Goal: Task Accomplishment & Management: Manage account settings

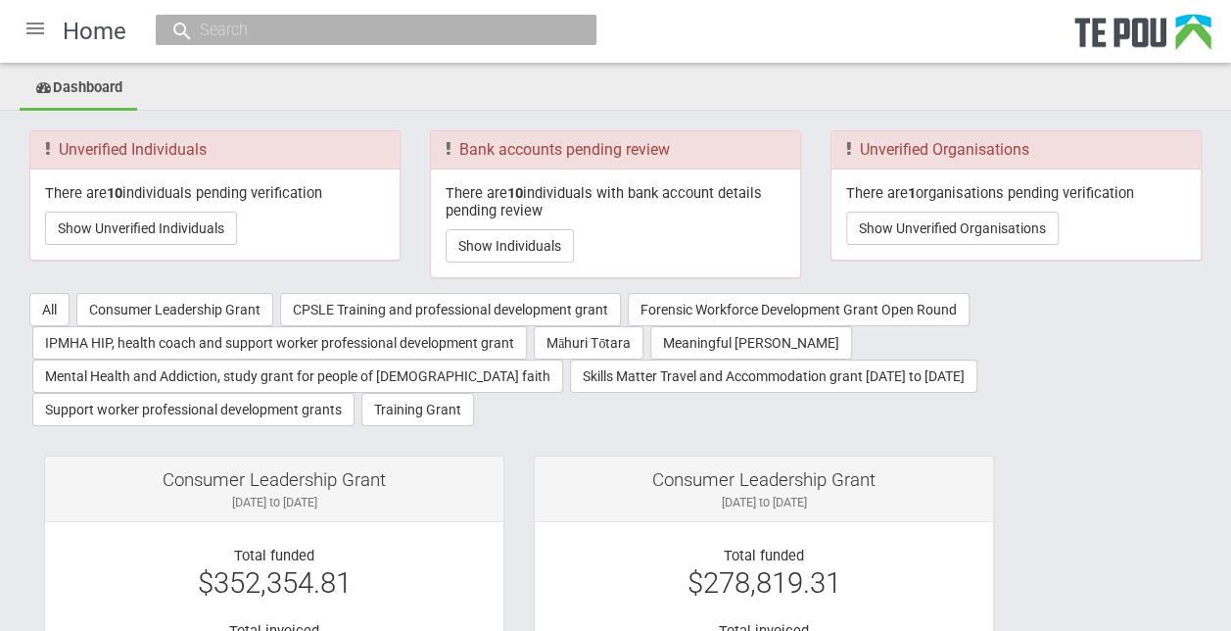
click at [437, 35] on input "text" at bounding box center [366, 30] width 345 height 21
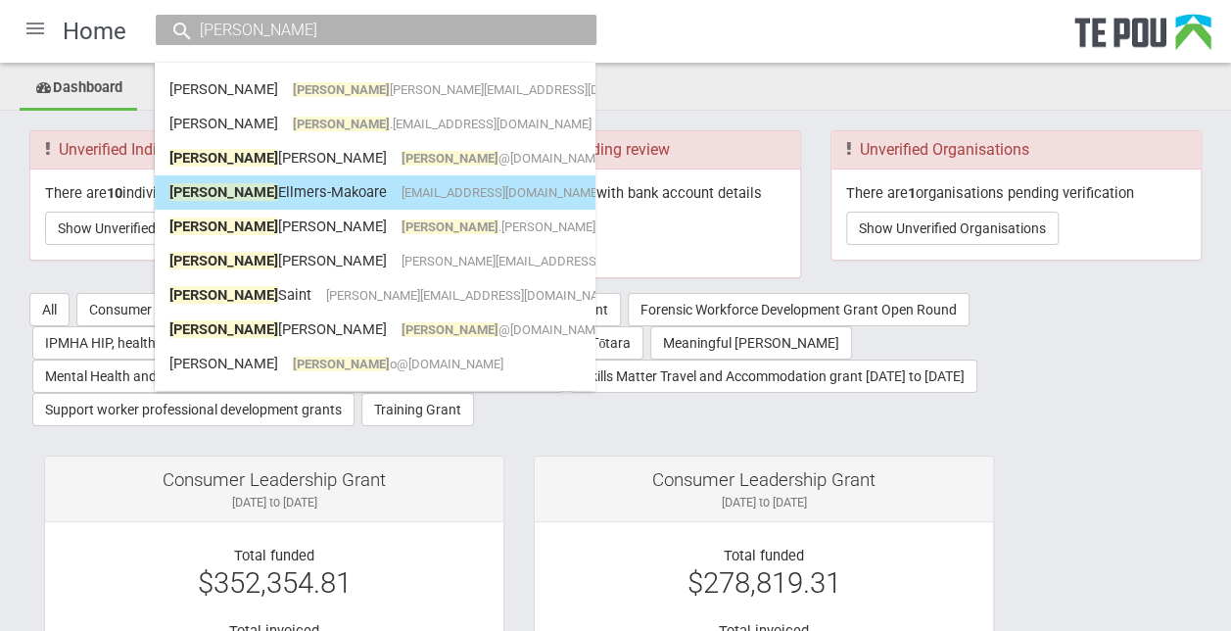
type input "[PERSON_NAME]"
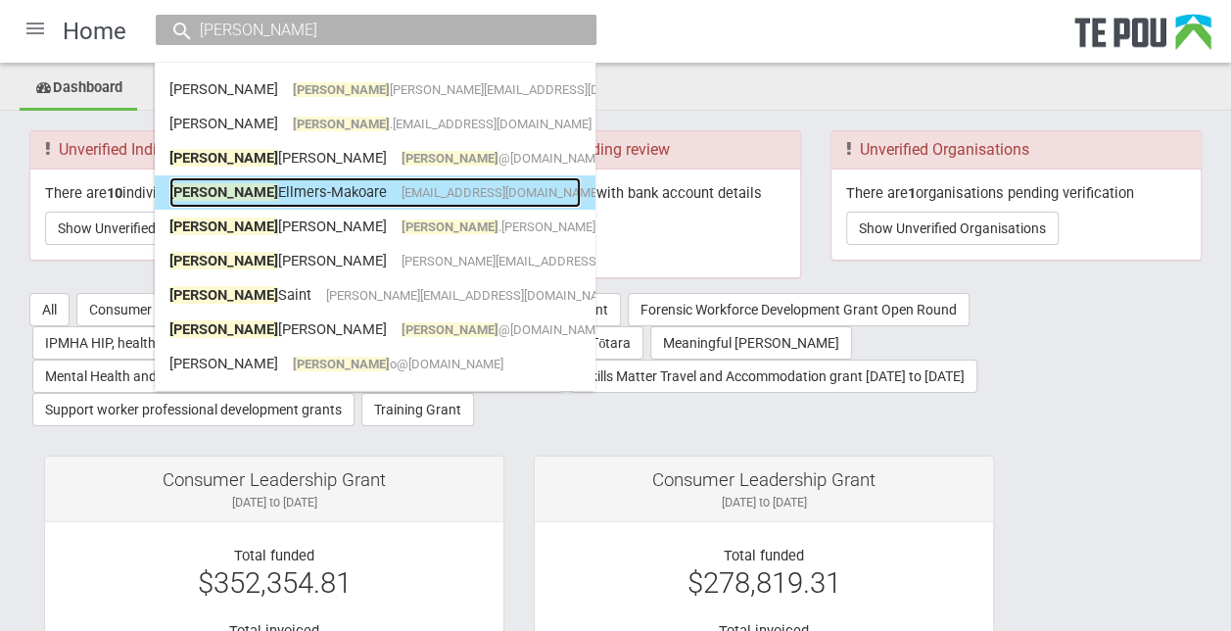
click at [402, 196] on span "[EMAIL_ADDRESS][DOMAIN_NAME]" at bounding box center [501, 192] width 199 height 15
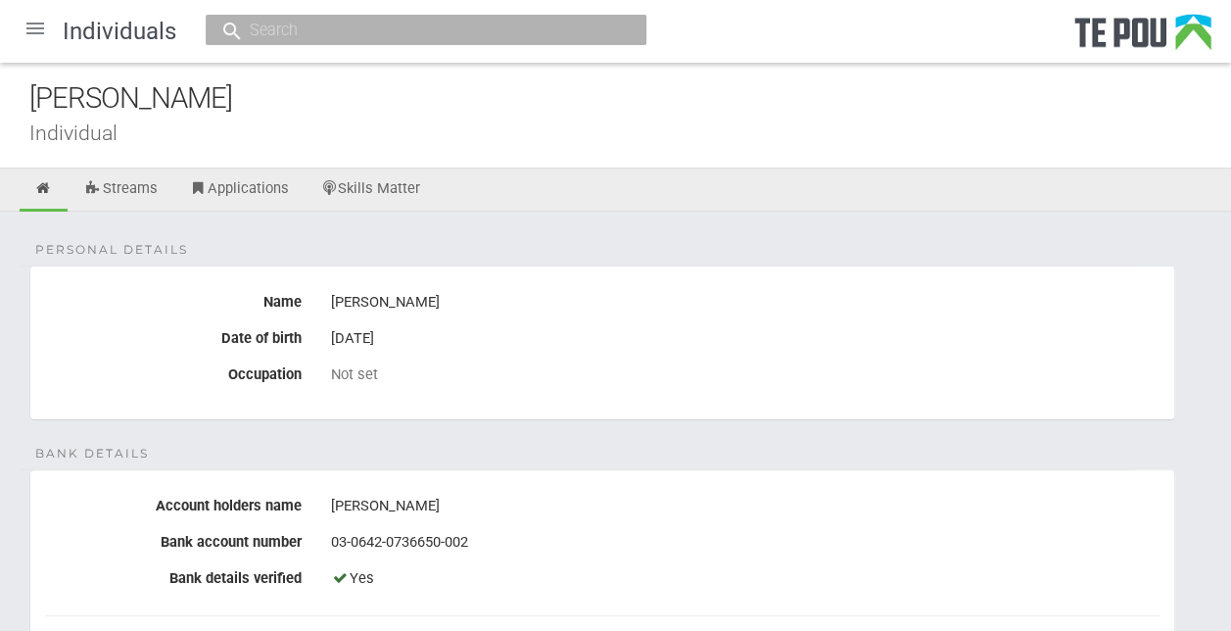
click at [32, 31] on div at bounding box center [35, 28] width 47 height 47
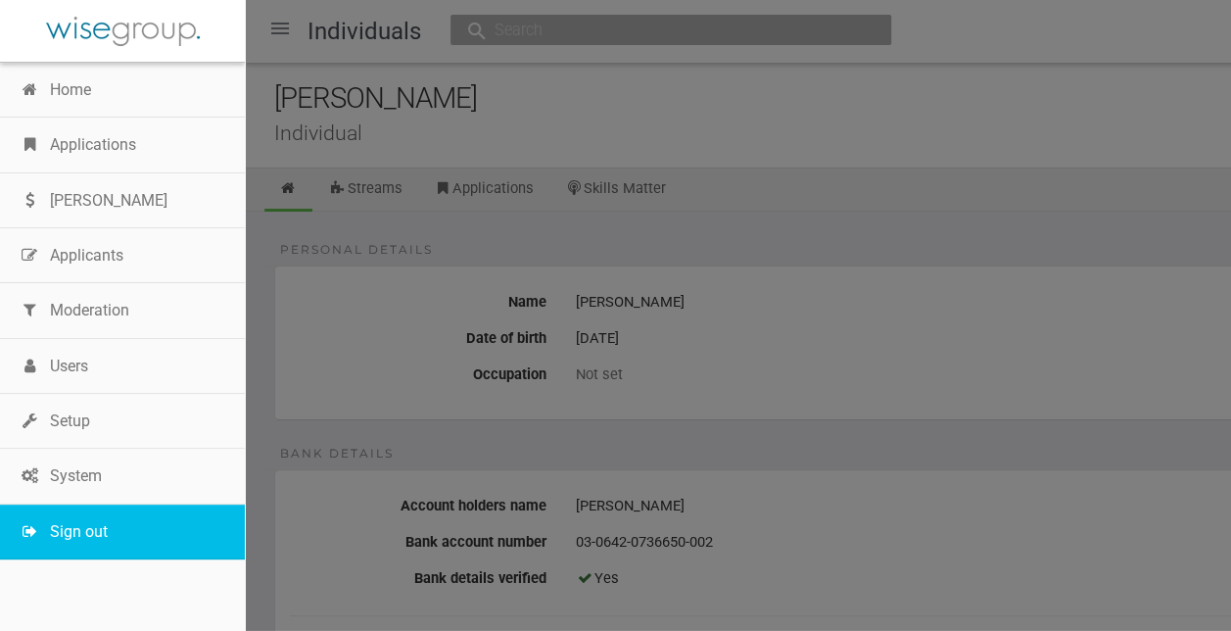
click at [114, 521] on link "Sign out" at bounding box center [122, 531] width 245 height 55
